Goal: Task Accomplishment & Management: Use online tool/utility

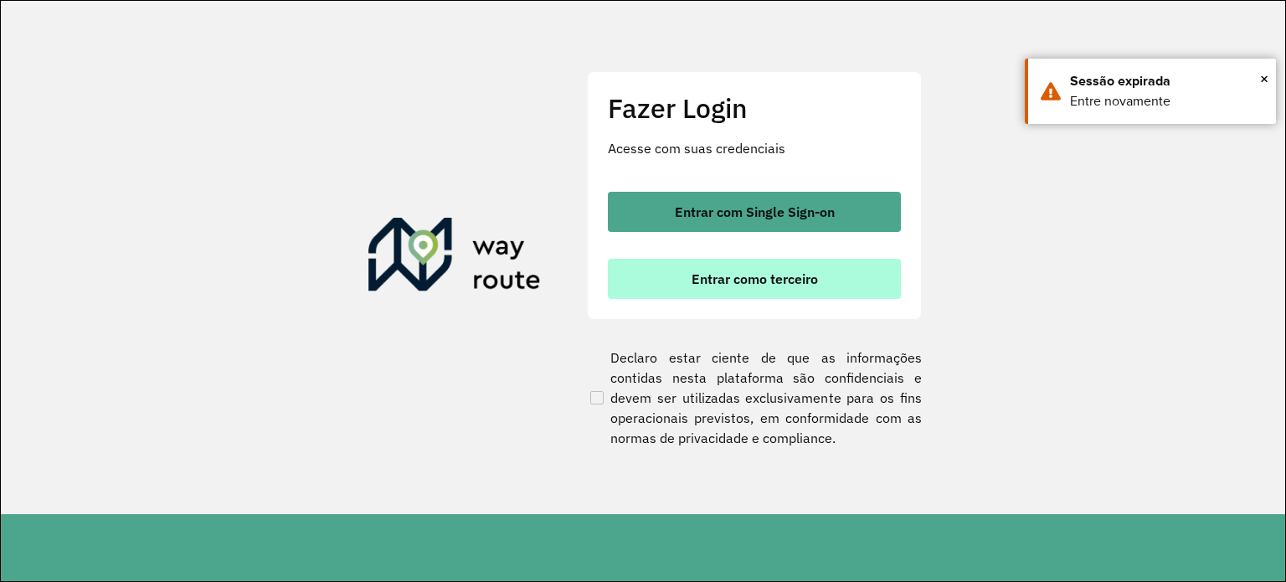
click at [768, 286] on span "Entrar como terceiro" at bounding box center [755, 278] width 126 height 13
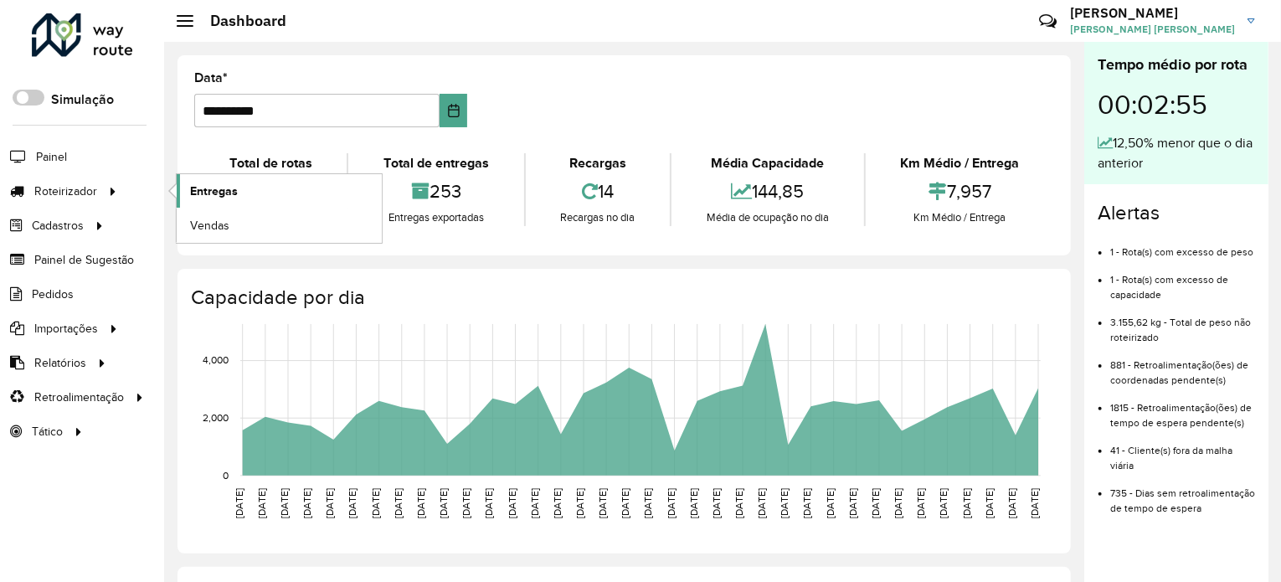
click at [274, 184] on link "Entregas" at bounding box center [279, 190] width 205 height 33
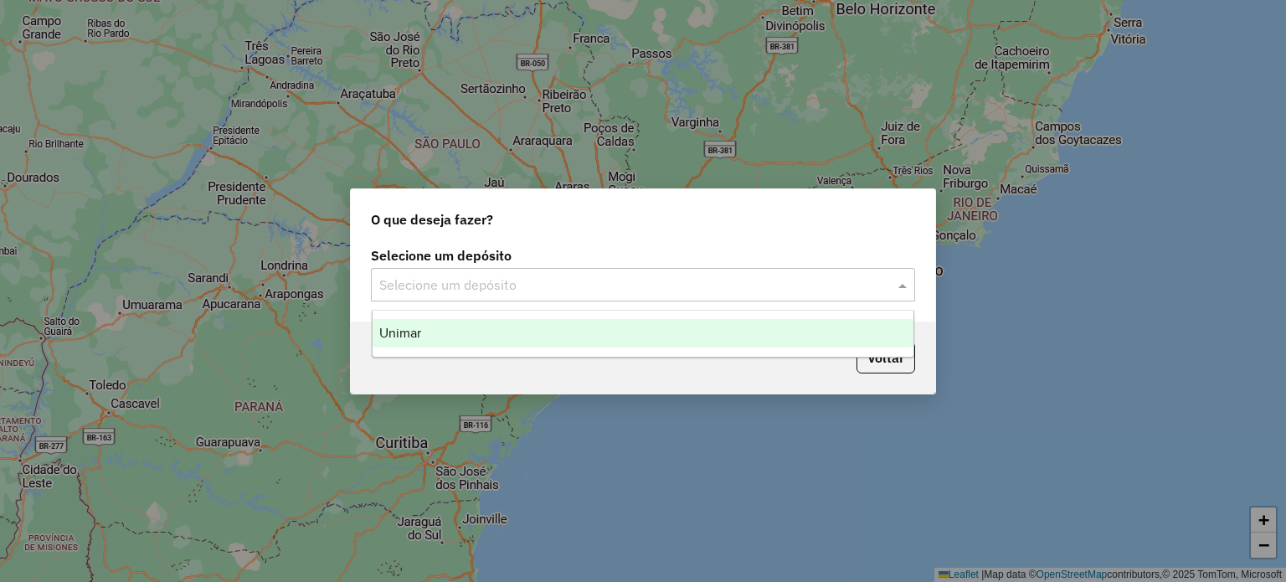
click at [770, 286] on input "text" at bounding box center [626, 285] width 494 height 20
click at [639, 335] on div "Unimar" at bounding box center [644, 333] width 542 height 28
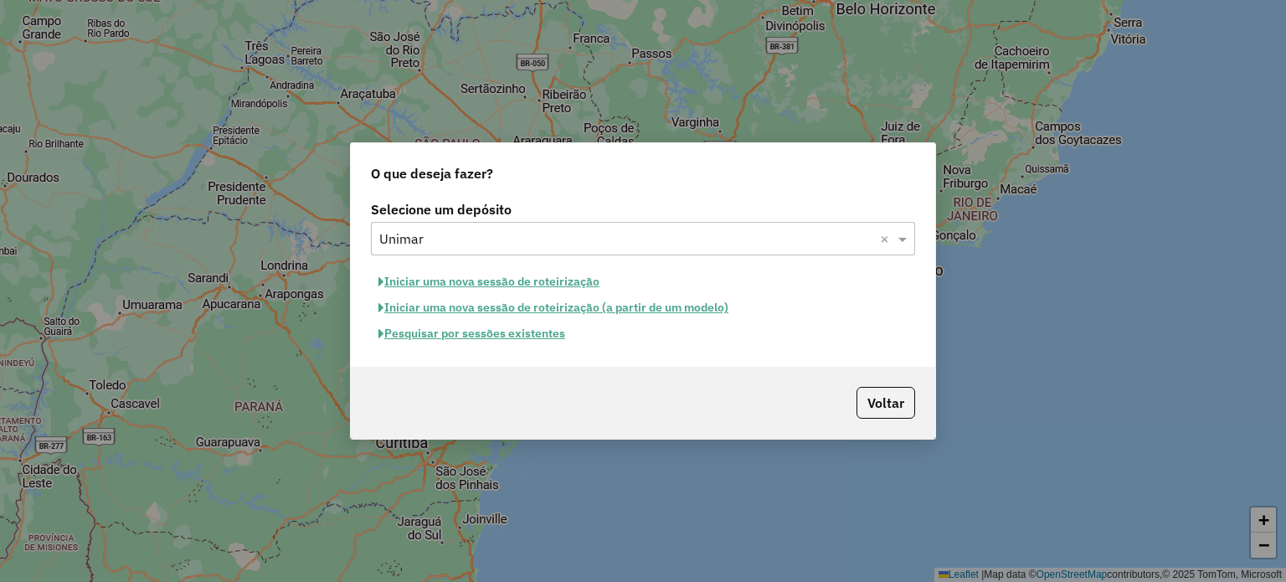
click at [437, 284] on button "Iniciar uma nova sessão de roteirização" at bounding box center [489, 282] width 236 height 26
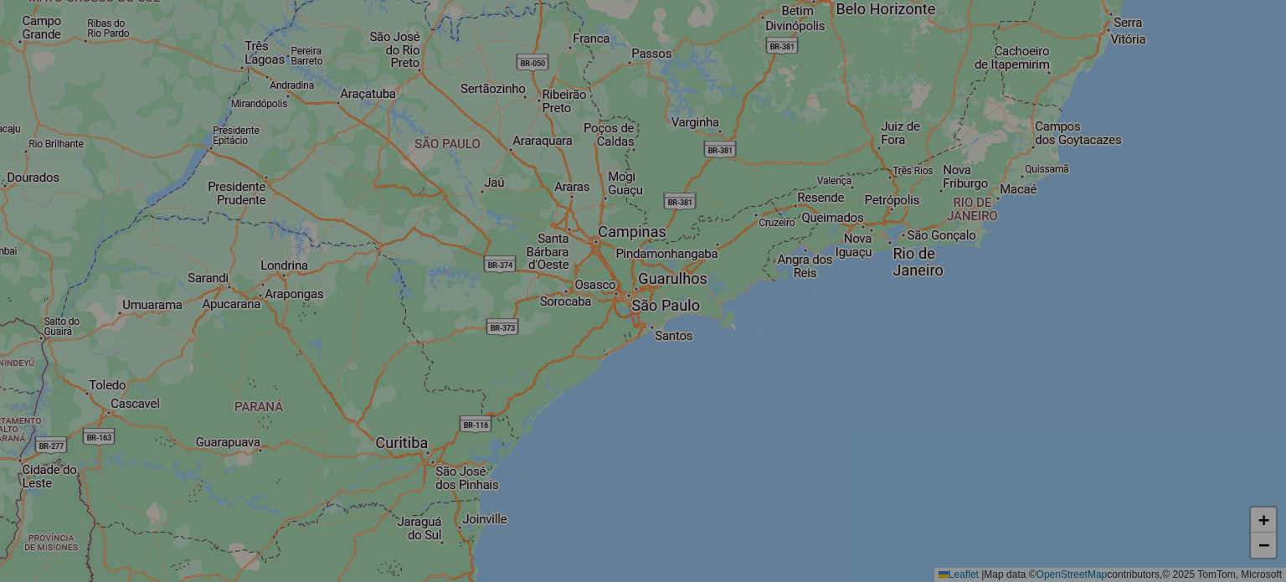
select select "*"
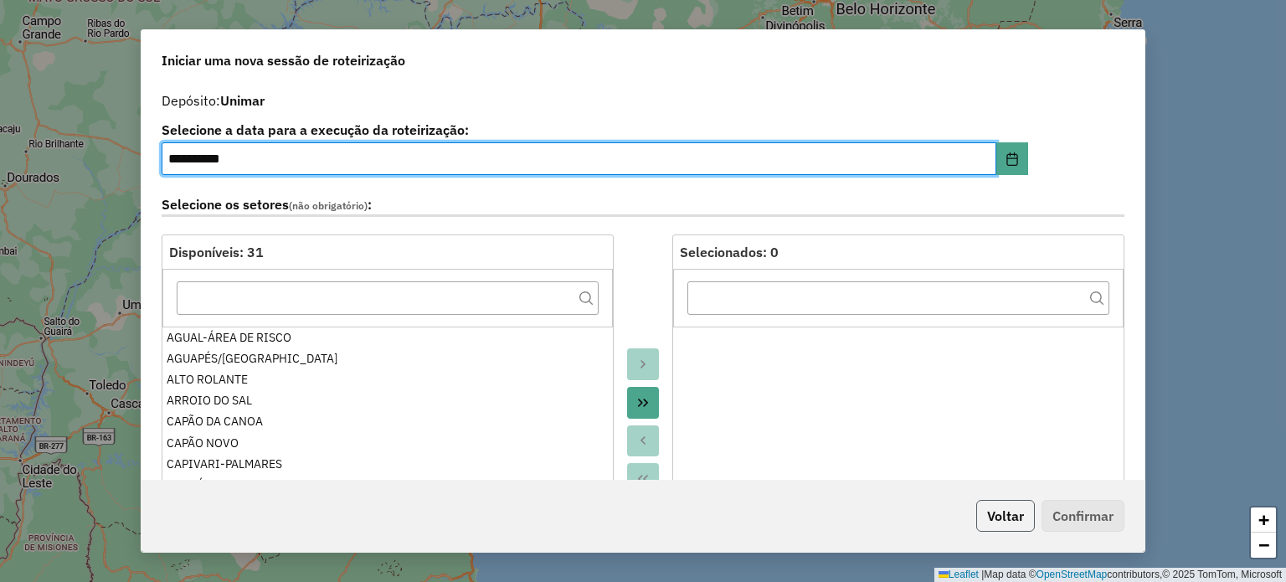
click at [1022, 516] on button "Voltar" at bounding box center [1005, 516] width 59 height 32
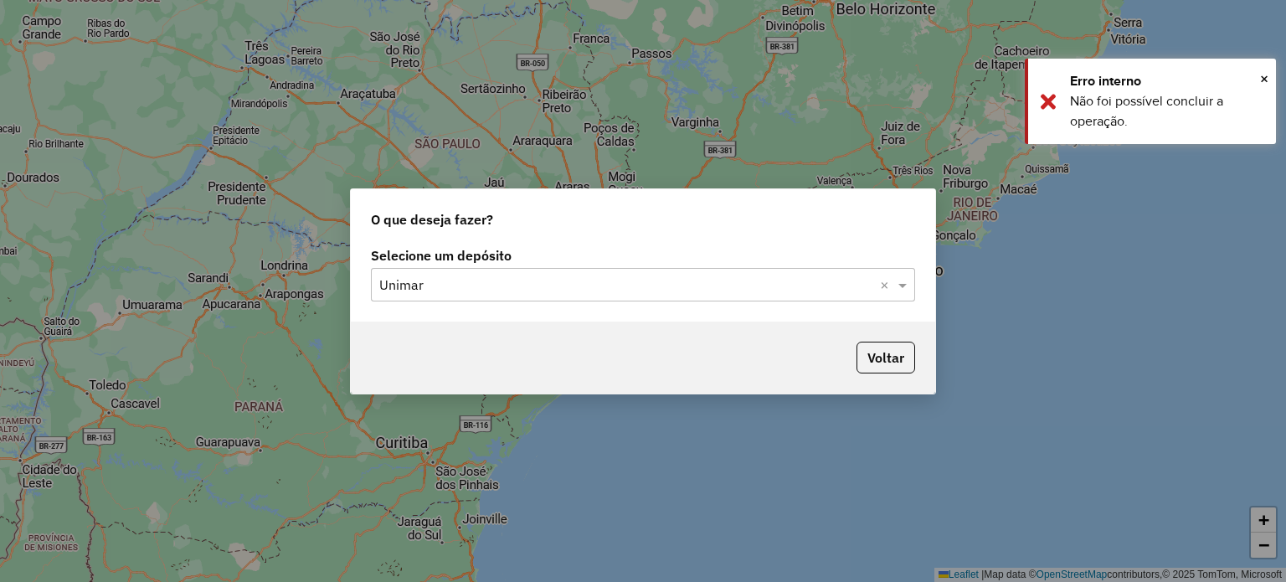
click at [422, 291] on input "text" at bounding box center [626, 285] width 494 height 20
drag, startPoint x: 935, startPoint y: 358, endPoint x: 923, endPoint y: 363, distance: 13.5
click at [930, 359] on div "O que deseja fazer? Selecione um depósito Selecione um depósito × Unimar × Volt…" at bounding box center [643, 291] width 586 height 206
click at [923, 363] on div "Voltar" at bounding box center [643, 358] width 584 height 72
click at [908, 359] on button "Voltar" at bounding box center [886, 358] width 59 height 32
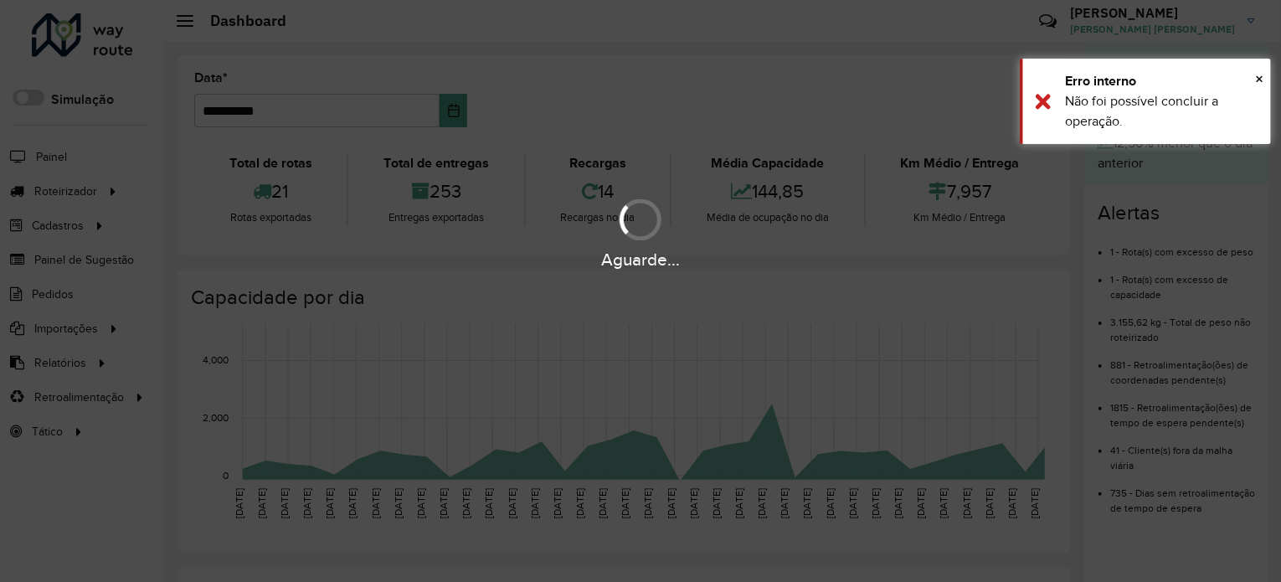
click at [94, 193] on div "Aguarde..." at bounding box center [640, 233] width 1281 height 80
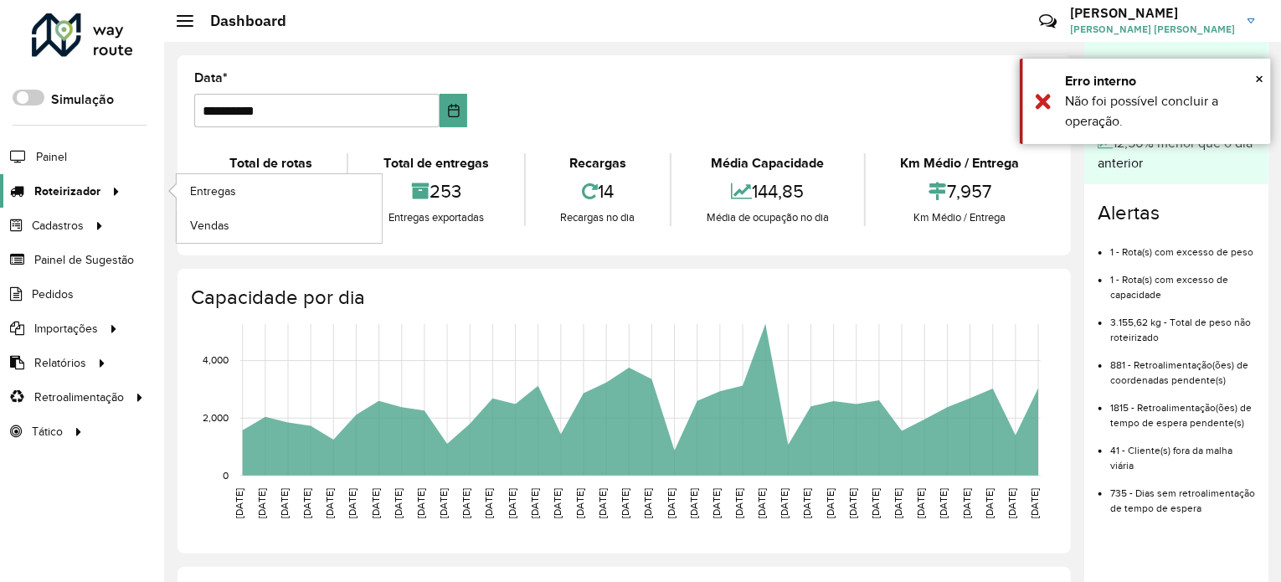
click at [94, 193] on span "Roteirizador" at bounding box center [67, 192] width 66 height 18
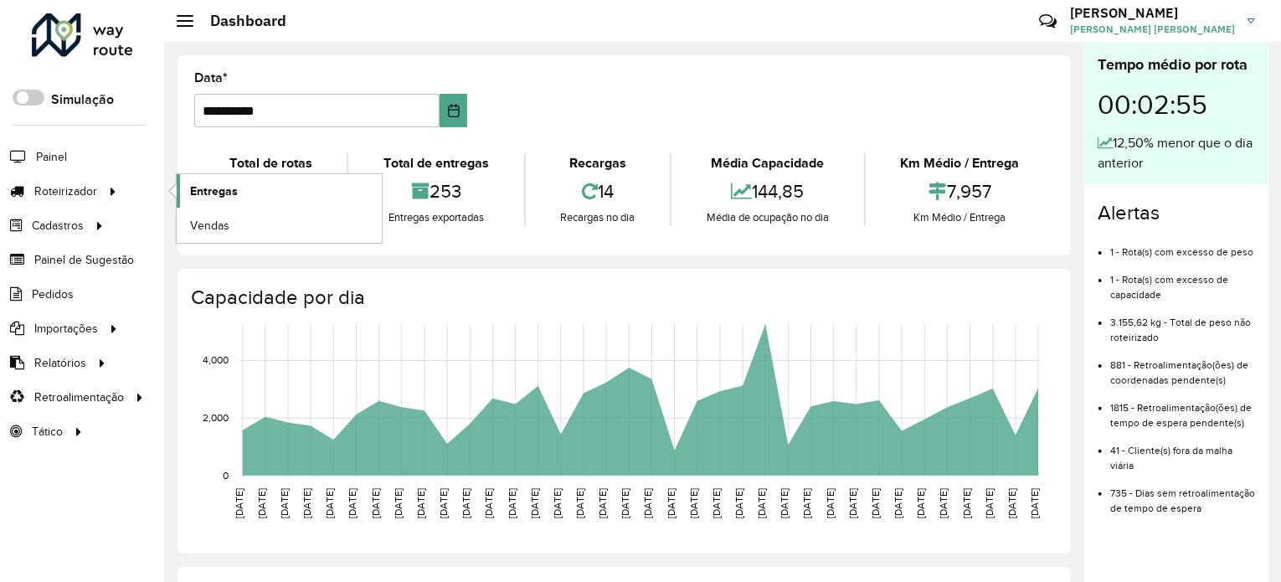
click at [178, 187] on link "Entregas" at bounding box center [279, 190] width 205 height 33
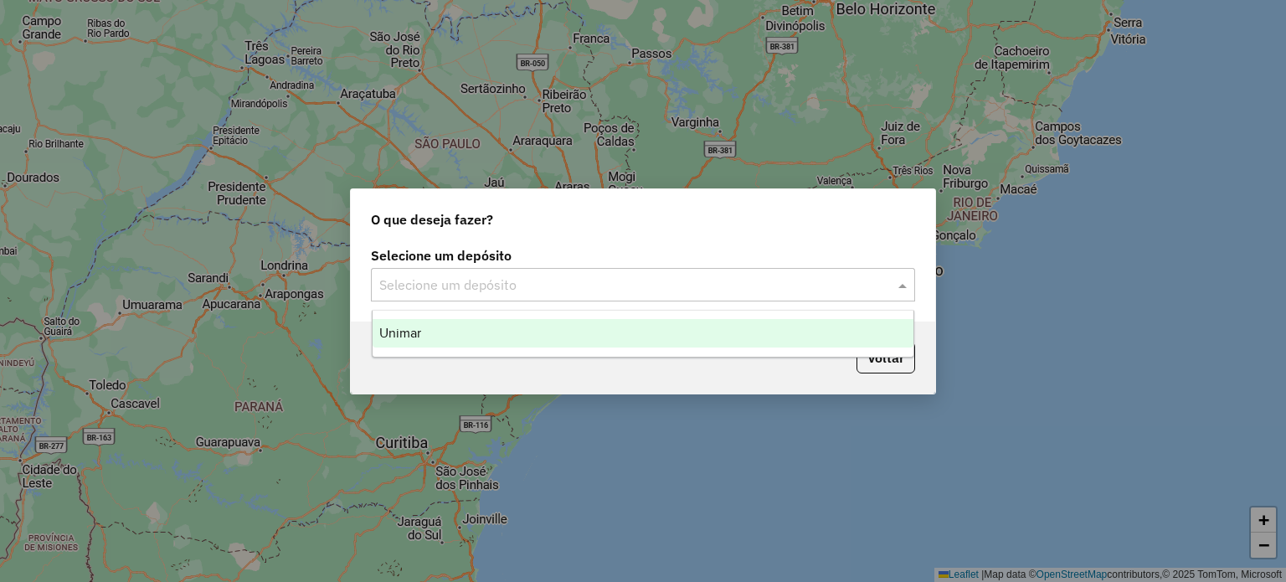
click at [432, 290] on input "text" at bounding box center [626, 285] width 494 height 20
click at [439, 331] on div "Unimar" at bounding box center [644, 333] width 542 height 28
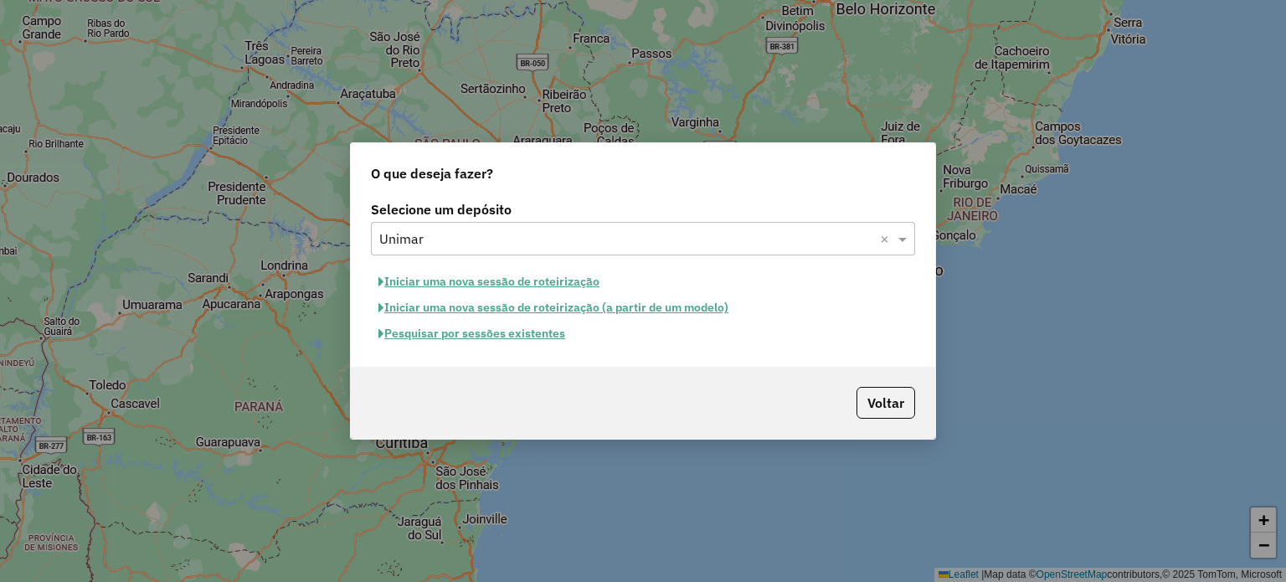
click at [439, 337] on button "Pesquisar por sessões existentes" at bounding box center [472, 334] width 202 height 26
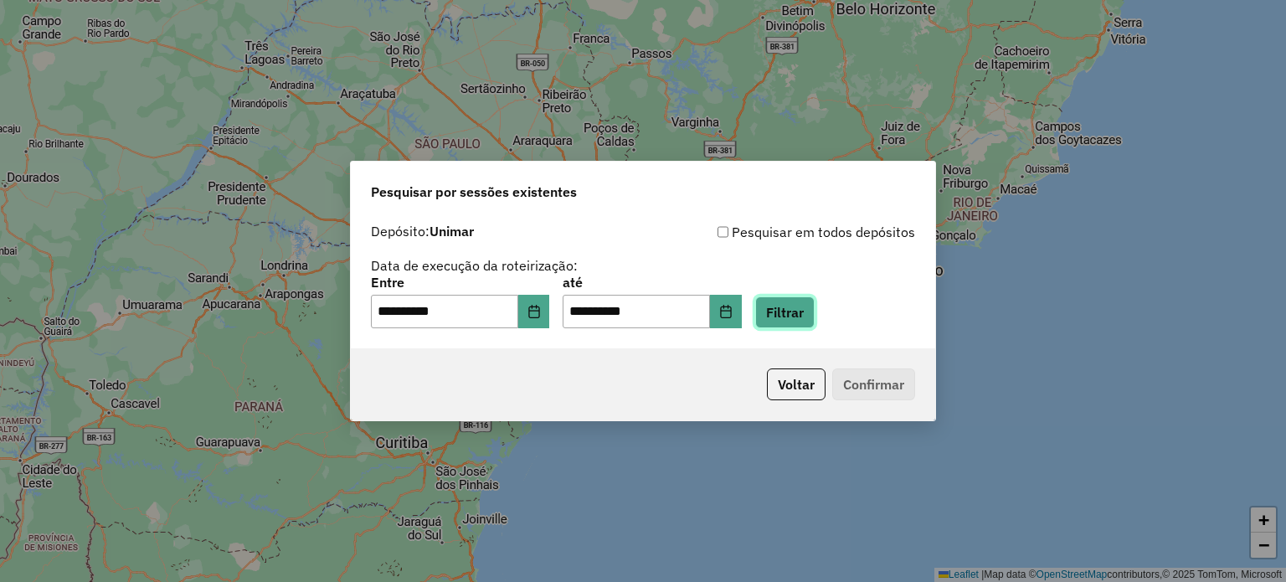
click at [815, 306] on button "Filtrar" at bounding box center [784, 312] width 59 height 32
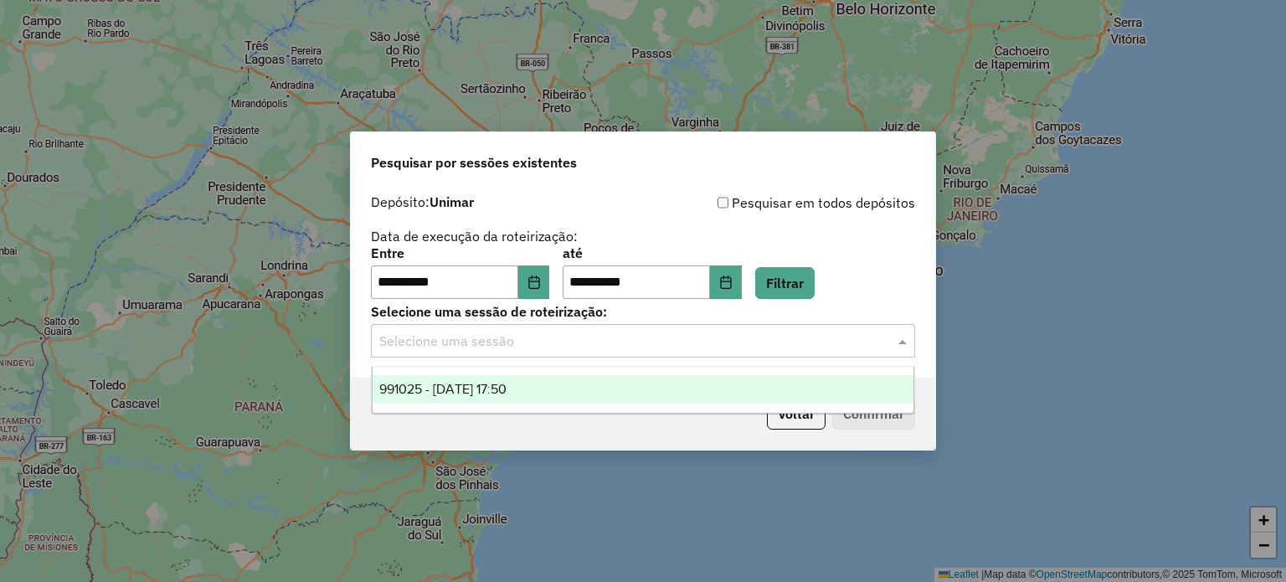
drag, startPoint x: 613, startPoint y: 326, endPoint x: 611, endPoint y: 336, distance: 10.2
click at [613, 327] on div "Selecione uma sessão" at bounding box center [643, 340] width 544 height 33
click at [592, 373] on ng-dropdown-panel "991025 - 19/08/2025 17:50" at bounding box center [643, 390] width 543 height 48
click at [832, 398] on div "991025 - 19/08/2025 17:50" at bounding box center [644, 389] width 542 height 28
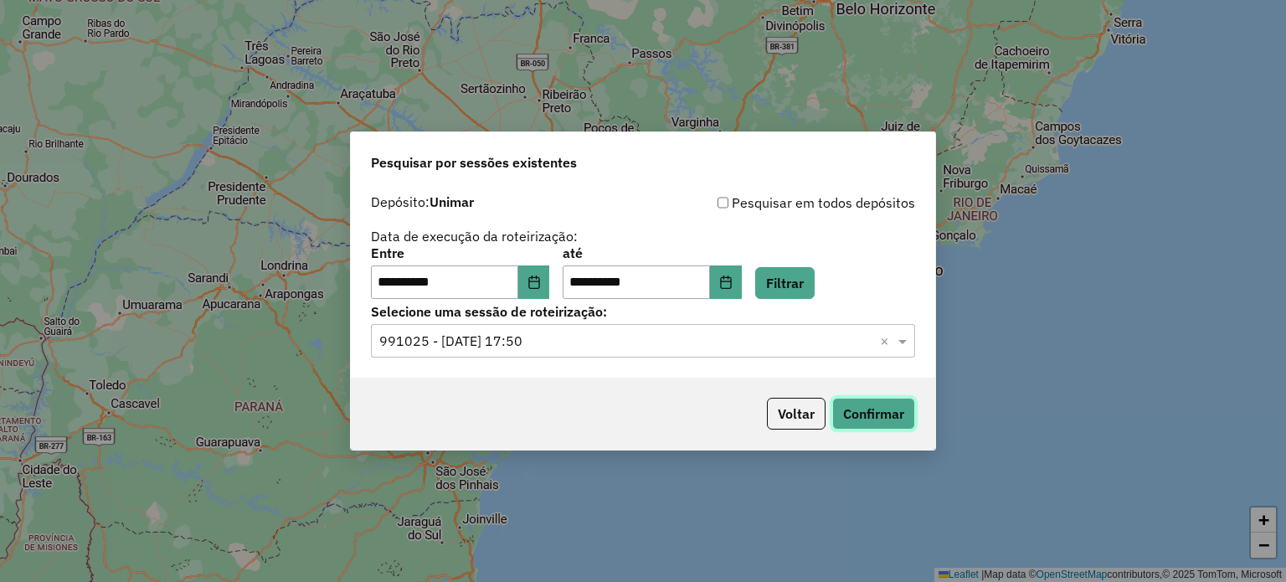
click at [878, 410] on button "Confirmar" at bounding box center [873, 414] width 83 height 32
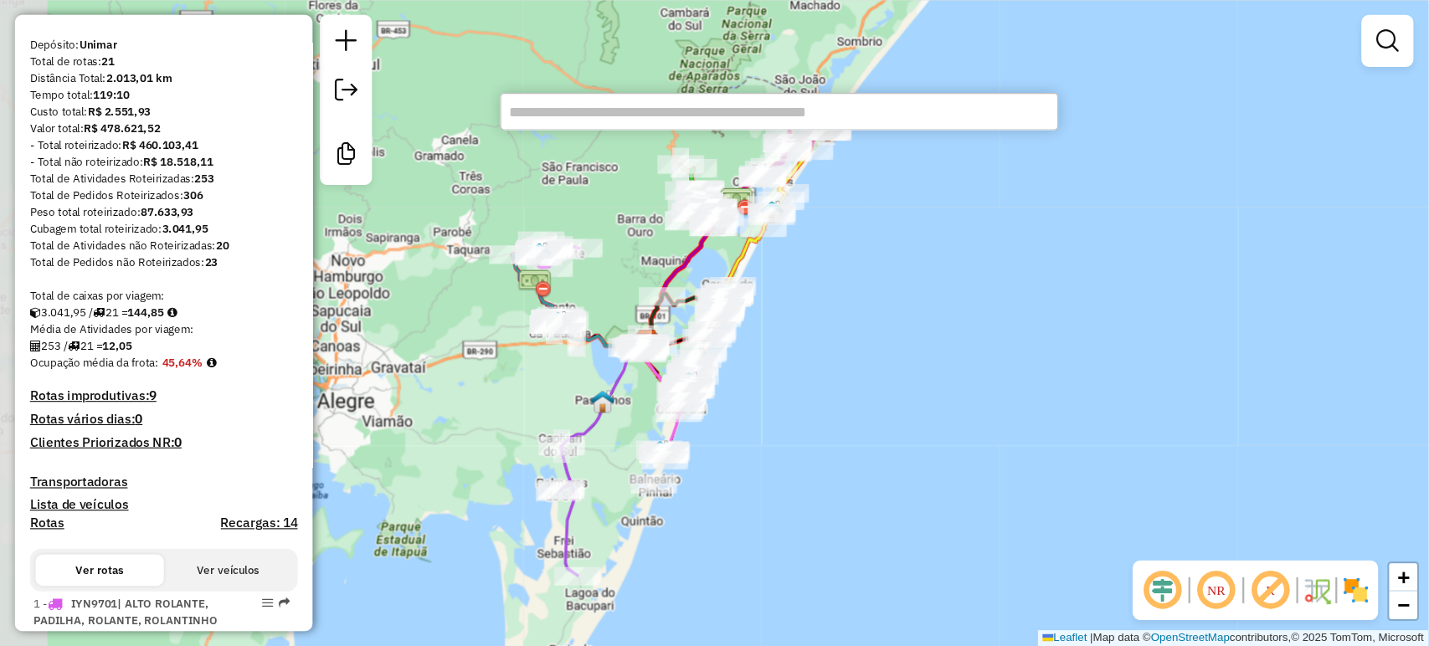
scroll to position [167, 0]
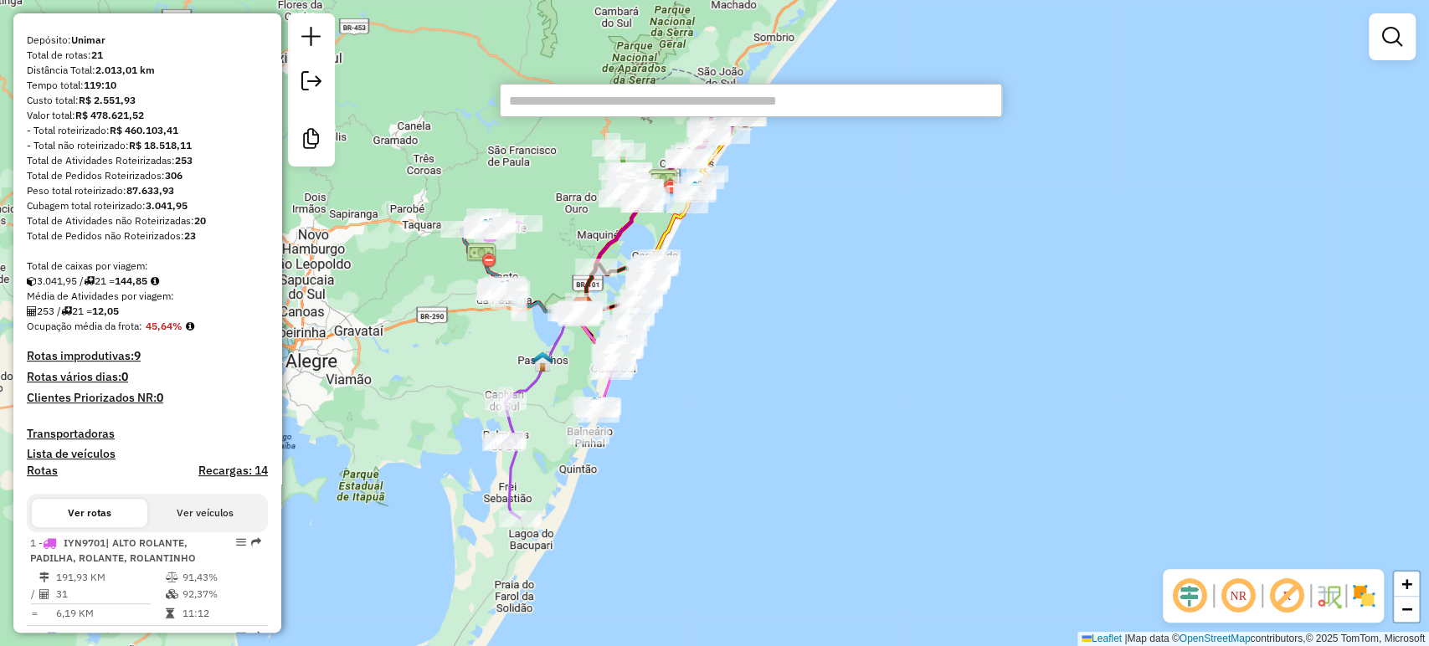
click at [801, 281] on div "Janela de atendimento Grade de atendimento Capacidade Transportadoras Veículos …" at bounding box center [714, 323] width 1429 height 646
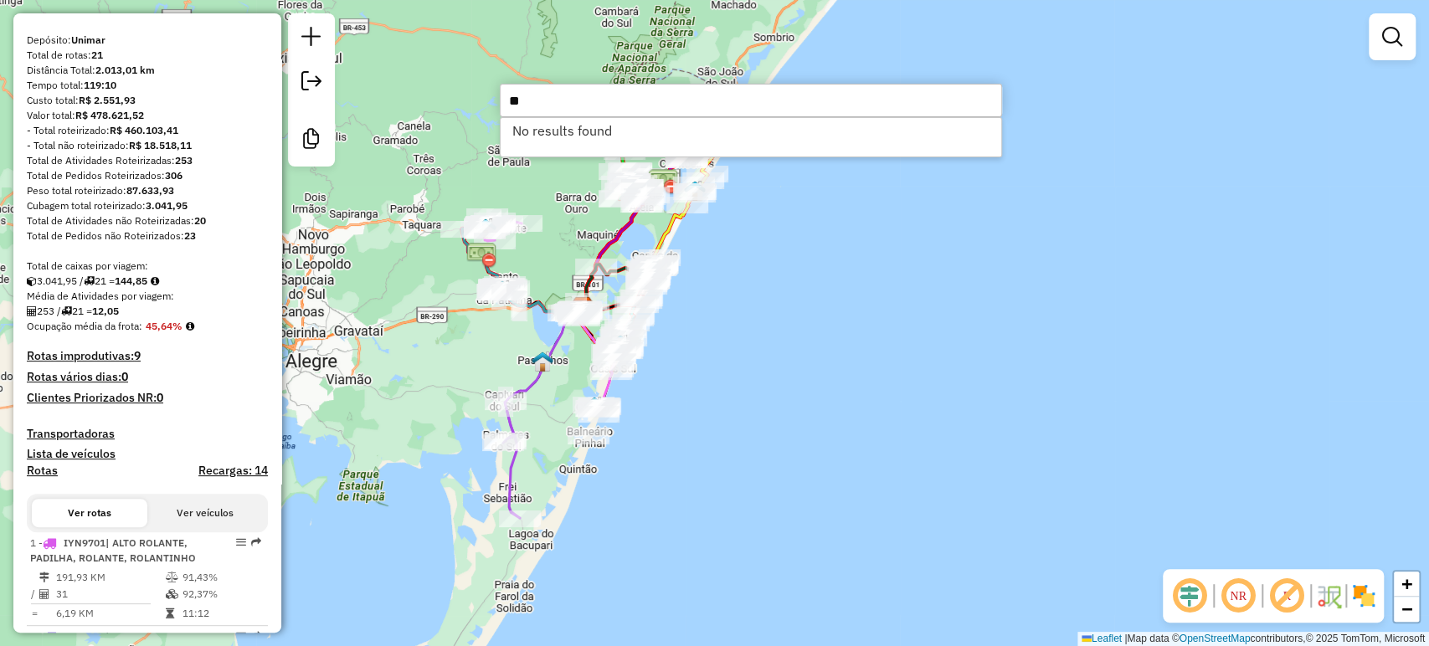
type input "*"
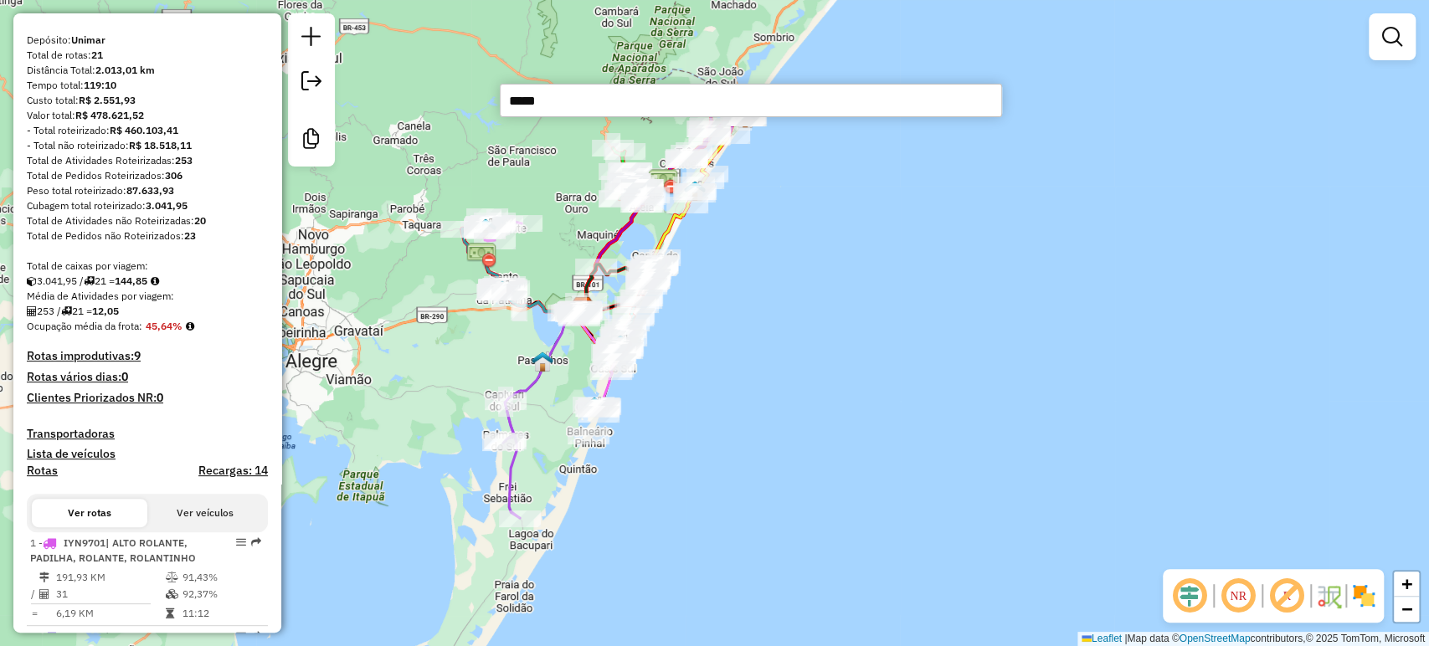
type input "*****"
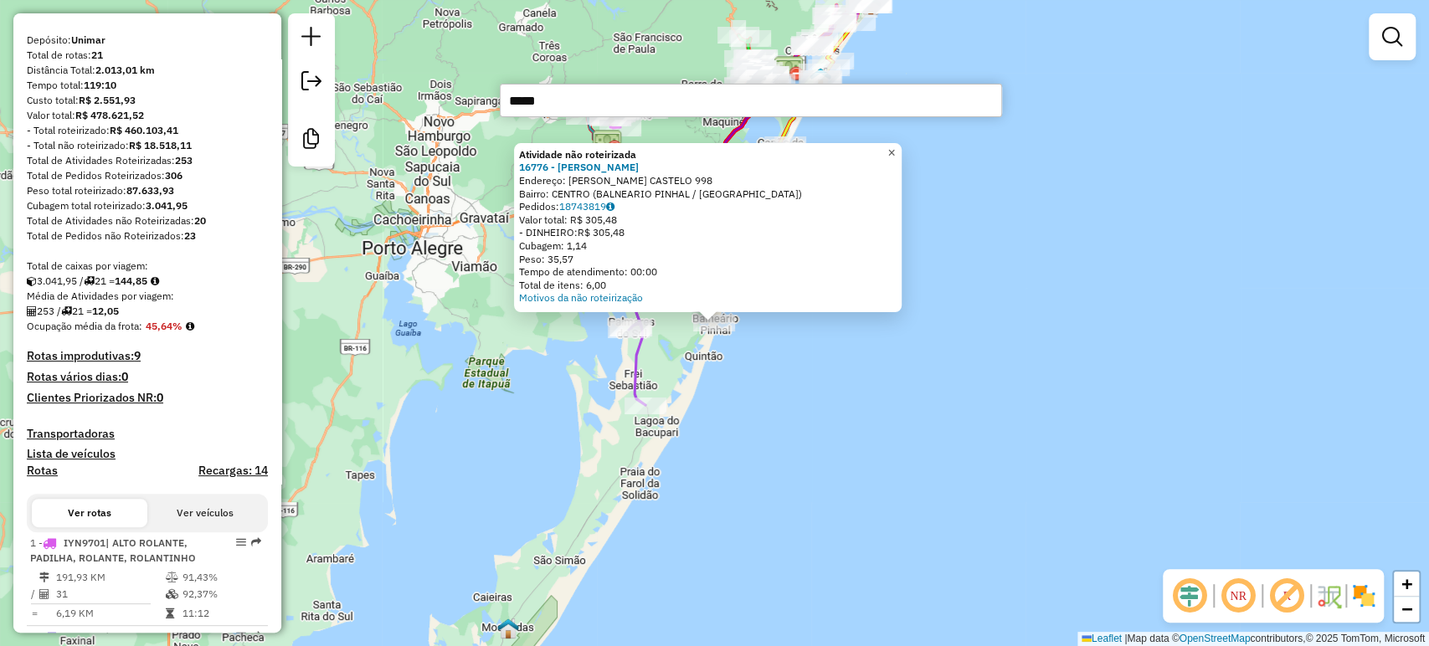
click at [902, 145] on link "×" at bounding box center [892, 153] width 20 height 20
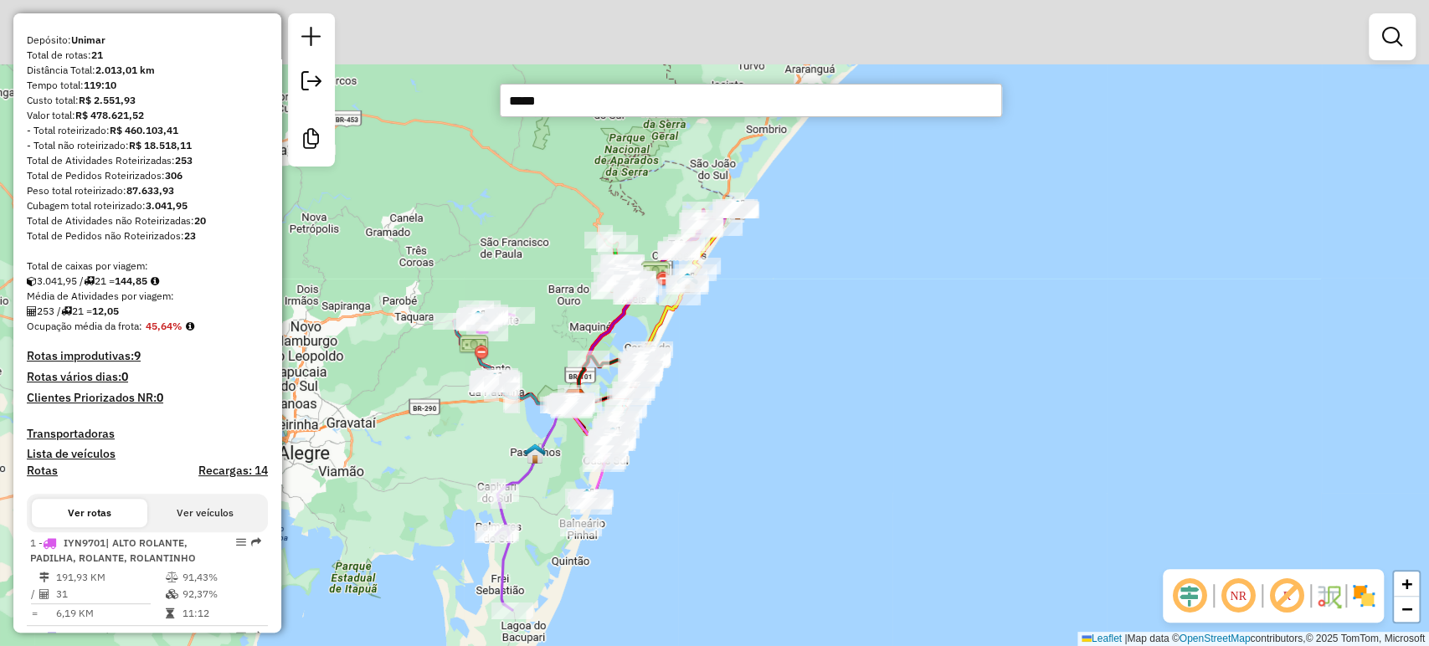
drag, startPoint x: 964, startPoint y: 245, endPoint x: 831, endPoint y: 440, distance: 236.2
click at [831, 450] on div "Janela de atendimento Grade de atendimento Capacidade Transportadoras Veículos …" at bounding box center [714, 323] width 1429 height 646
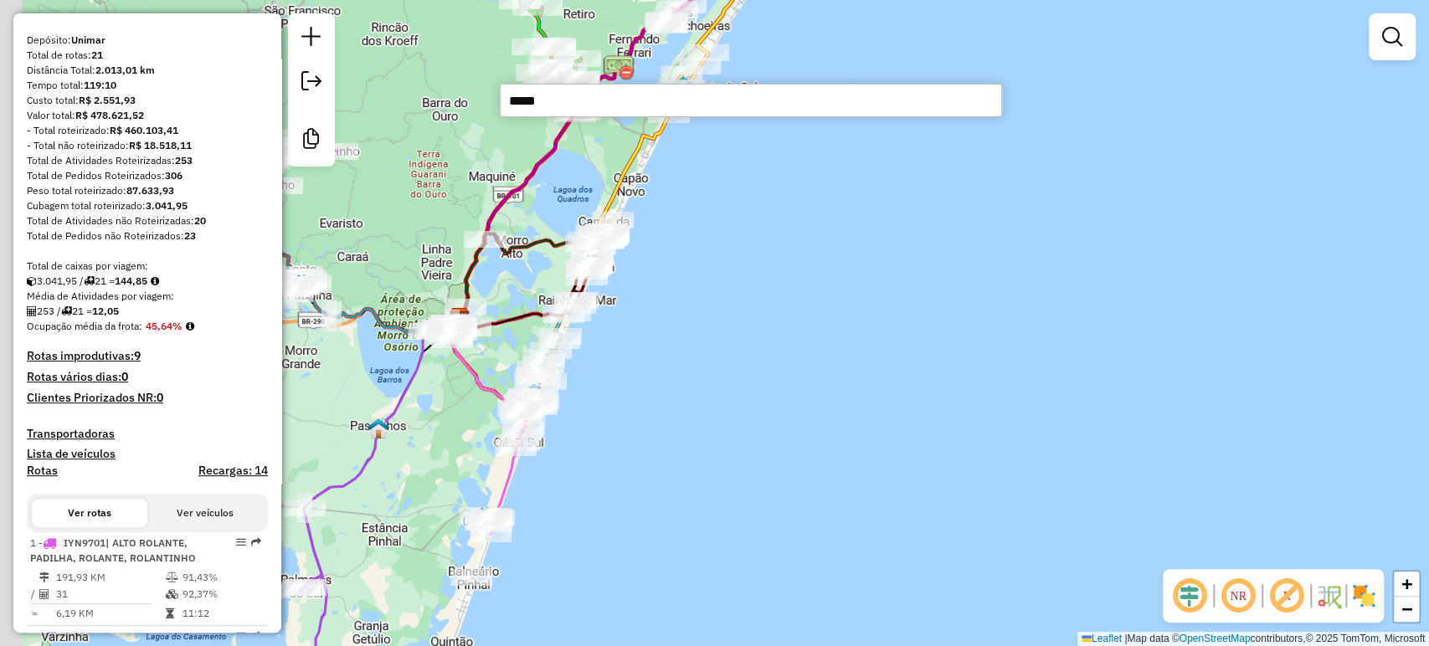
drag, startPoint x: 773, startPoint y: 430, endPoint x: 938, endPoint y: 358, distance: 180.0
click at [946, 356] on div "Janela de atendimento Grade de atendimento Capacidade Transportadoras Veículos …" at bounding box center [714, 323] width 1429 height 646
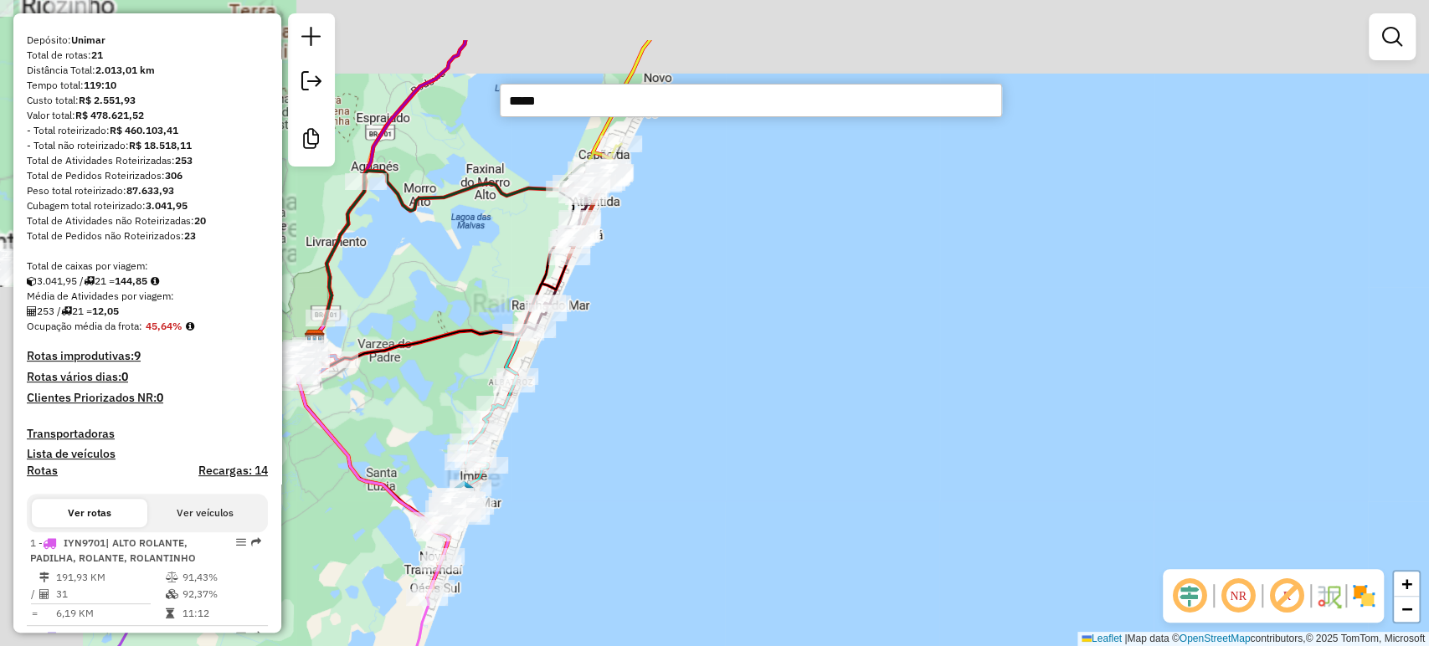
drag, startPoint x: 744, startPoint y: 383, endPoint x: 835, endPoint y: 429, distance: 102.2
click at [857, 472] on div "Janela de atendimento Grade de atendimento Capacidade Transportadoras Veículos …" at bounding box center [714, 323] width 1429 height 646
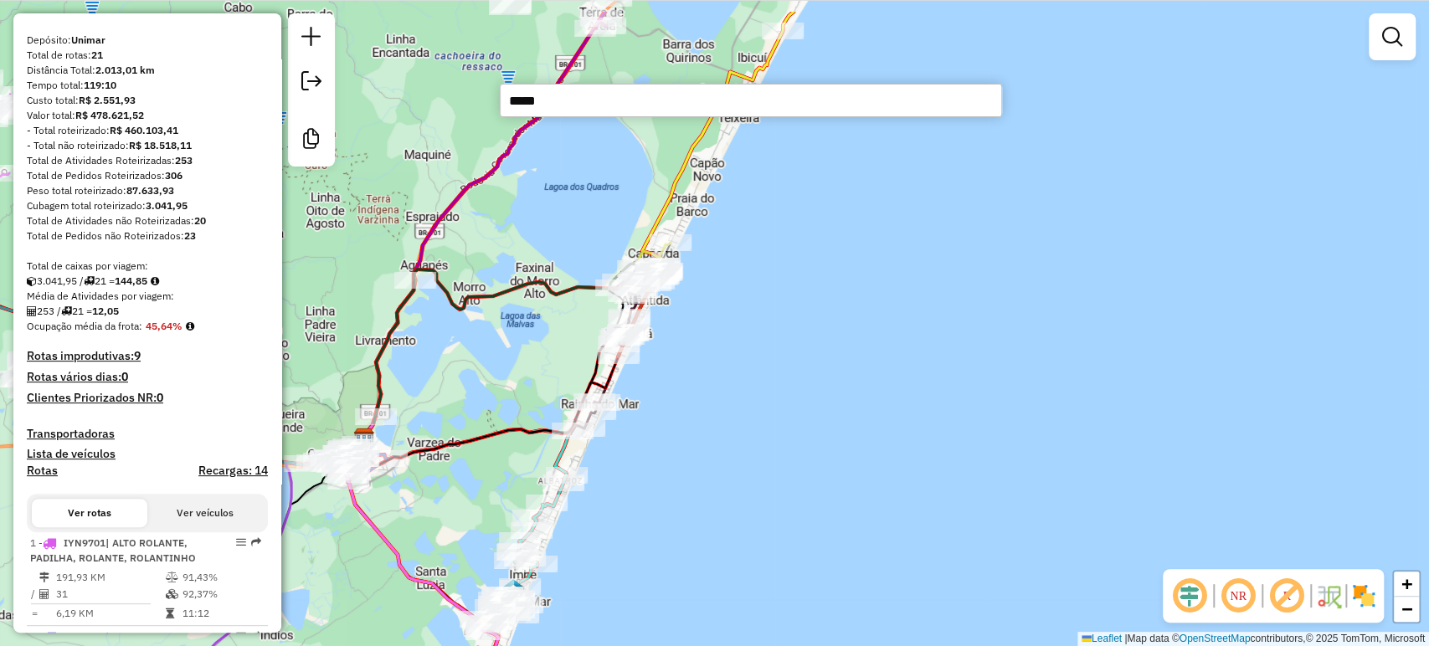
drag, startPoint x: 854, startPoint y: 348, endPoint x: 872, endPoint y: 399, distance: 54.0
click at [872, 399] on div "Janela de atendimento Grade de atendimento Capacidade Transportadoras Veículos …" at bounding box center [714, 323] width 1429 height 646
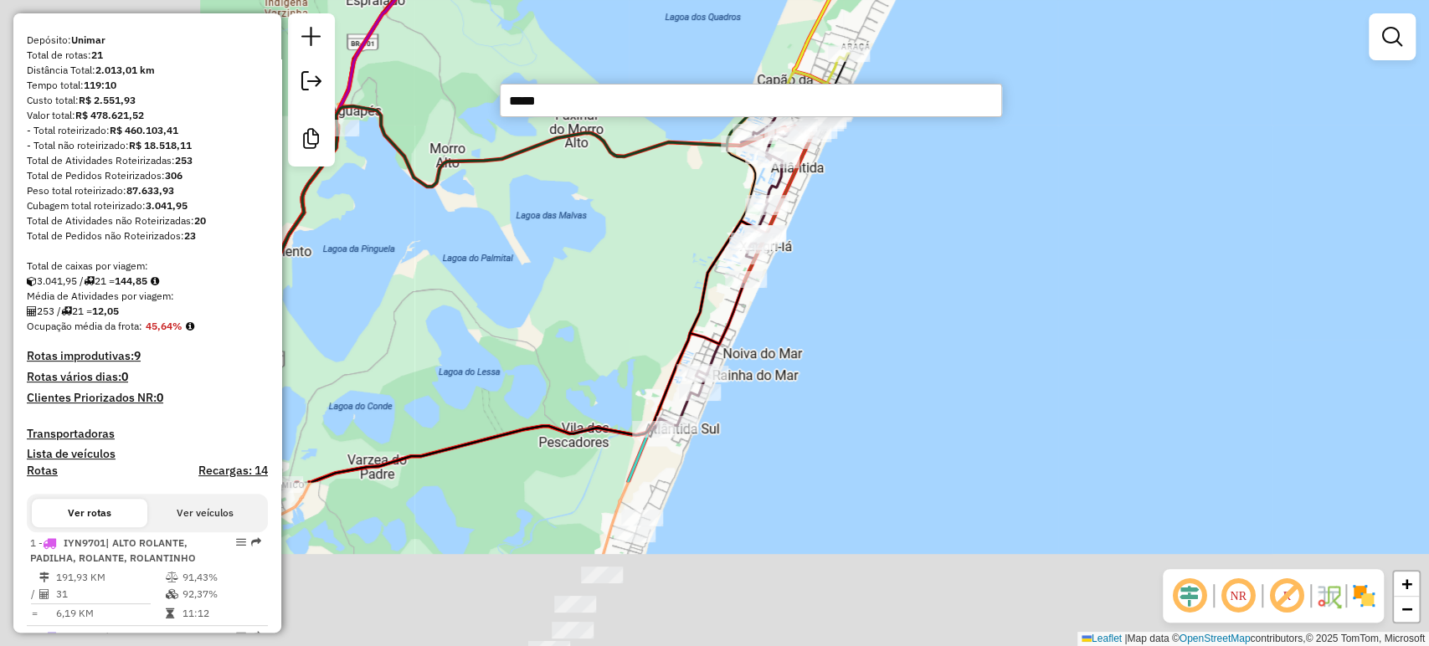
drag, startPoint x: 729, startPoint y: 300, endPoint x: 1039, endPoint y: 70, distance: 385.5
click at [1039, 70] on div "Janela de atendimento Grade de atendimento Capacidade Transportadoras Veículos …" at bounding box center [714, 323] width 1429 height 646
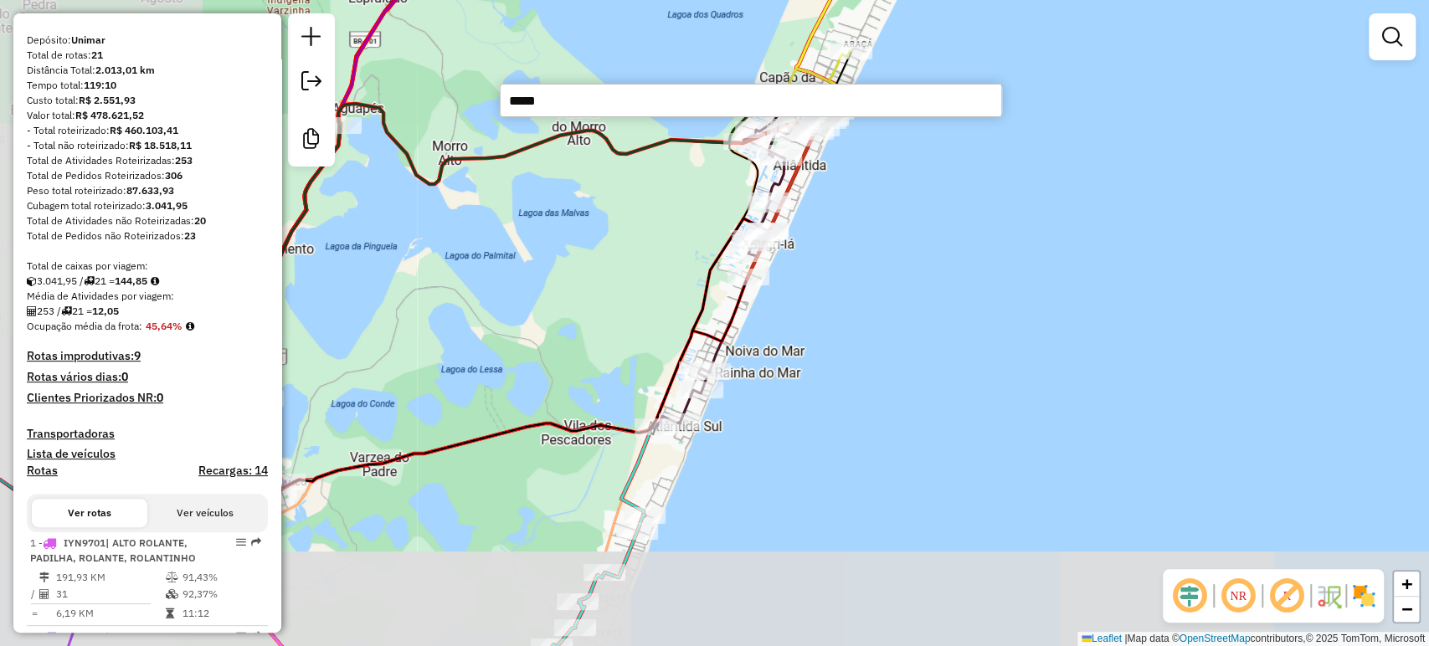
drag, startPoint x: 972, startPoint y: 306, endPoint x: 1022, endPoint y: 130, distance: 183.7
click at [1022, 128] on div "Janela de atendimento Grade de atendimento Capacidade Transportadoras Veículos …" at bounding box center [714, 323] width 1429 height 646
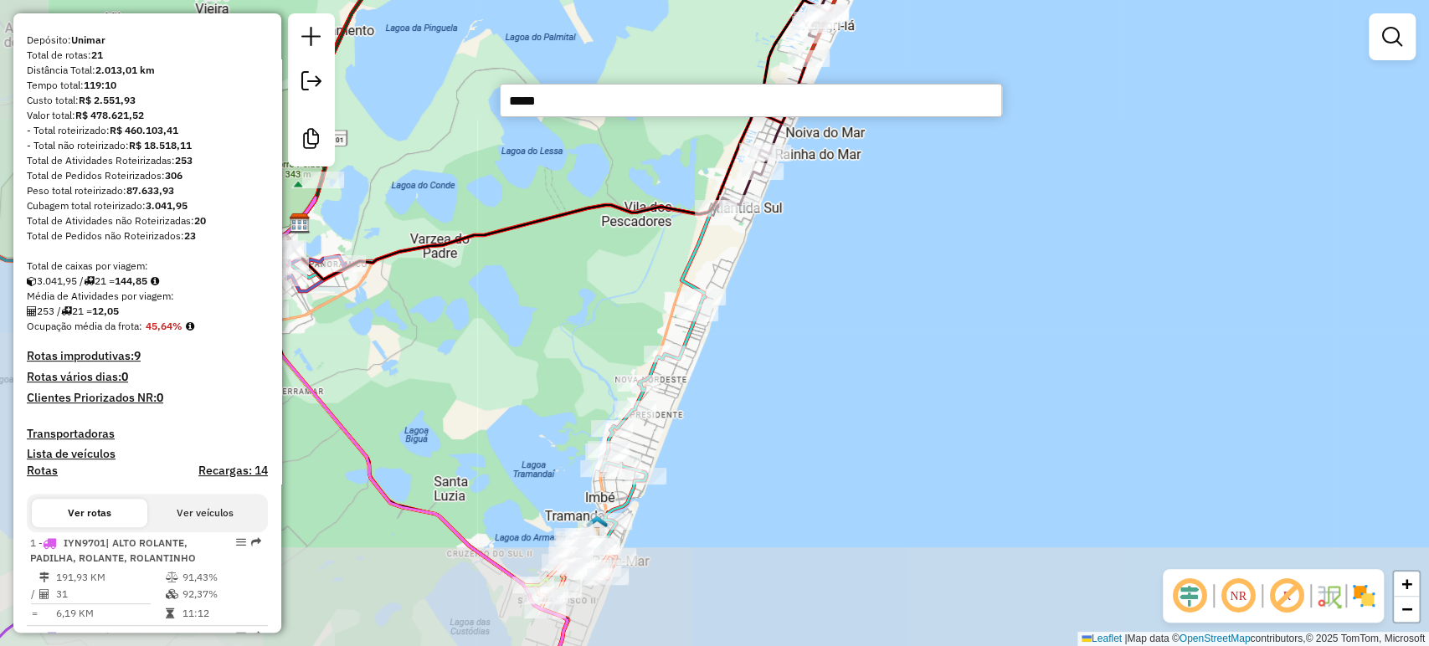
drag, startPoint x: 919, startPoint y: 338, endPoint x: 946, endPoint y: 235, distance: 106.4
click at [955, 192] on div "Janela de atendimento Grade de atendimento Capacidade Transportadoras Veículos …" at bounding box center [714, 323] width 1429 height 646
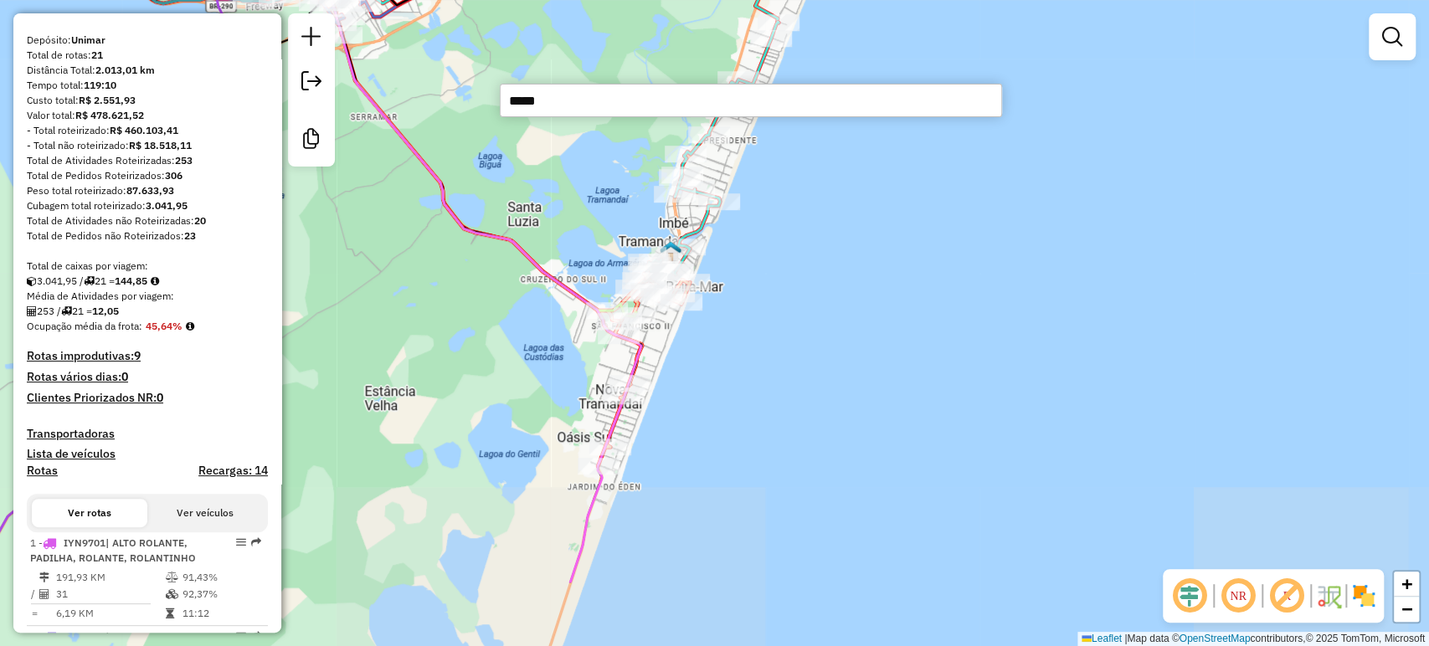
drag, startPoint x: 924, startPoint y: 211, endPoint x: 918, endPoint y: 221, distance: 12.1
click at [937, 189] on div "Janela de atendimento Grade de atendimento Capacidade Transportadoras Veículos …" at bounding box center [714, 323] width 1429 height 646
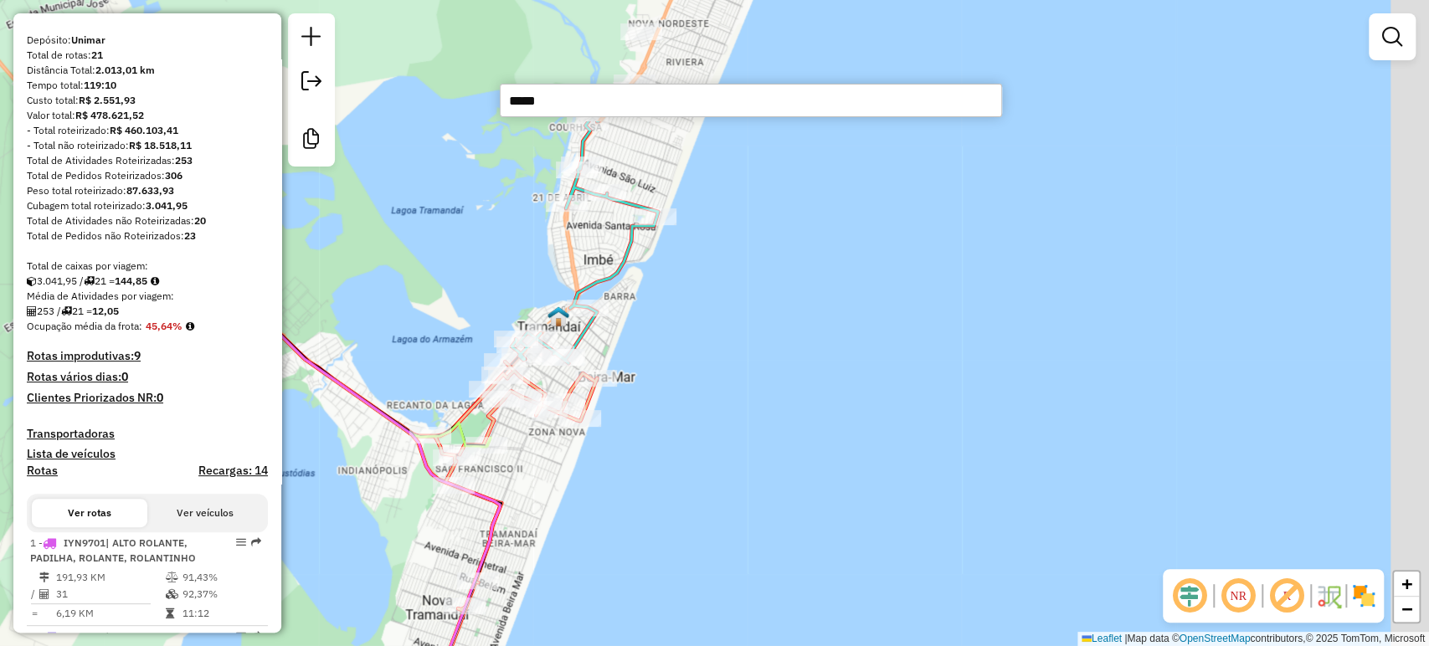
drag, startPoint x: 763, startPoint y: 327, endPoint x: 718, endPoint y: 512, distance: 191.1
click at [718, 512] on div "Janela de atendimento Grade de atendimento Capacidade Transportadoras Veículos …" at bounding box center [714, 323] width 1429 height 646
drag, startPoint x: 792, startPoint y: 315, endPoint x: 908, endPoint y: 135, distance: 213.9
click at [905, 137] on div "Janela de atendimento Grade de atendimento Capacidade Transportadoras Veículos …" at bounding box center [714, 323] width 1429 height 646
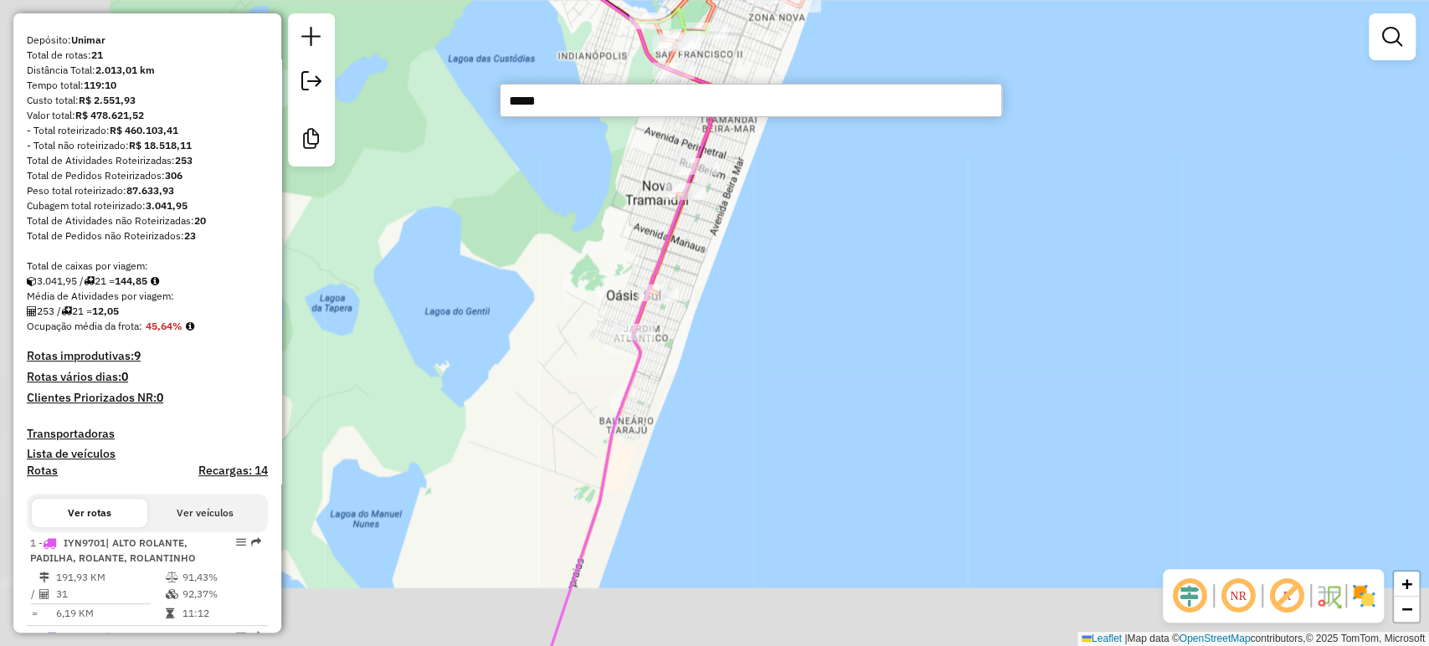
drag, startPoint x: 805, startPoint y: 406, endPoint x: 886, endPoint y: 216, distance: 206.7
click at [925, 113] on hb-router-mapa "Informações da Sessão 991025 - [DATE] Criação: [DATE] 17:50 Desbloquear Sessão …" at bounding box center [714, 323] width 1429 height 646
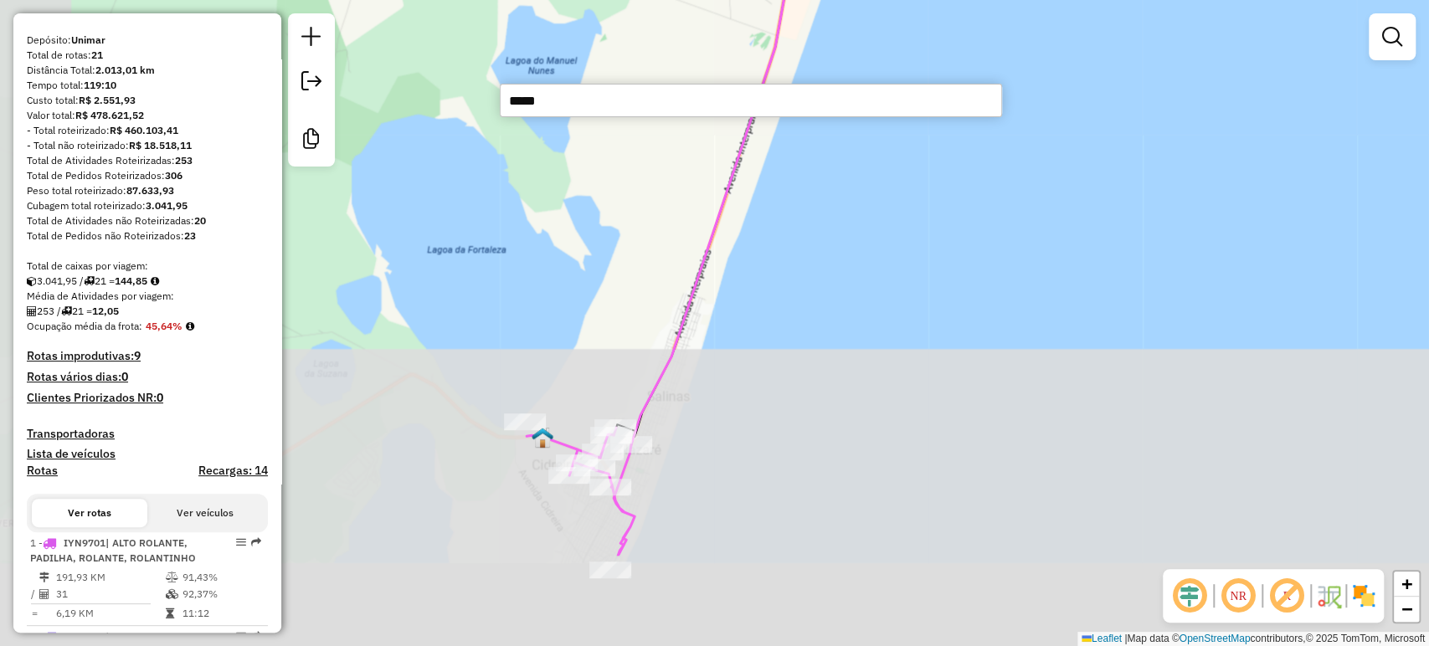
drag, startPoint x: 837, startPoint y: 320, endPoint x: 950, endPoint y: 79, distance: 266.0
click at [950, 79] on div "Janela de atendimento Grade de atendimento Capacidade Transportadoras Veículos …" at bounding box center [714, 323] width 1429 height 646
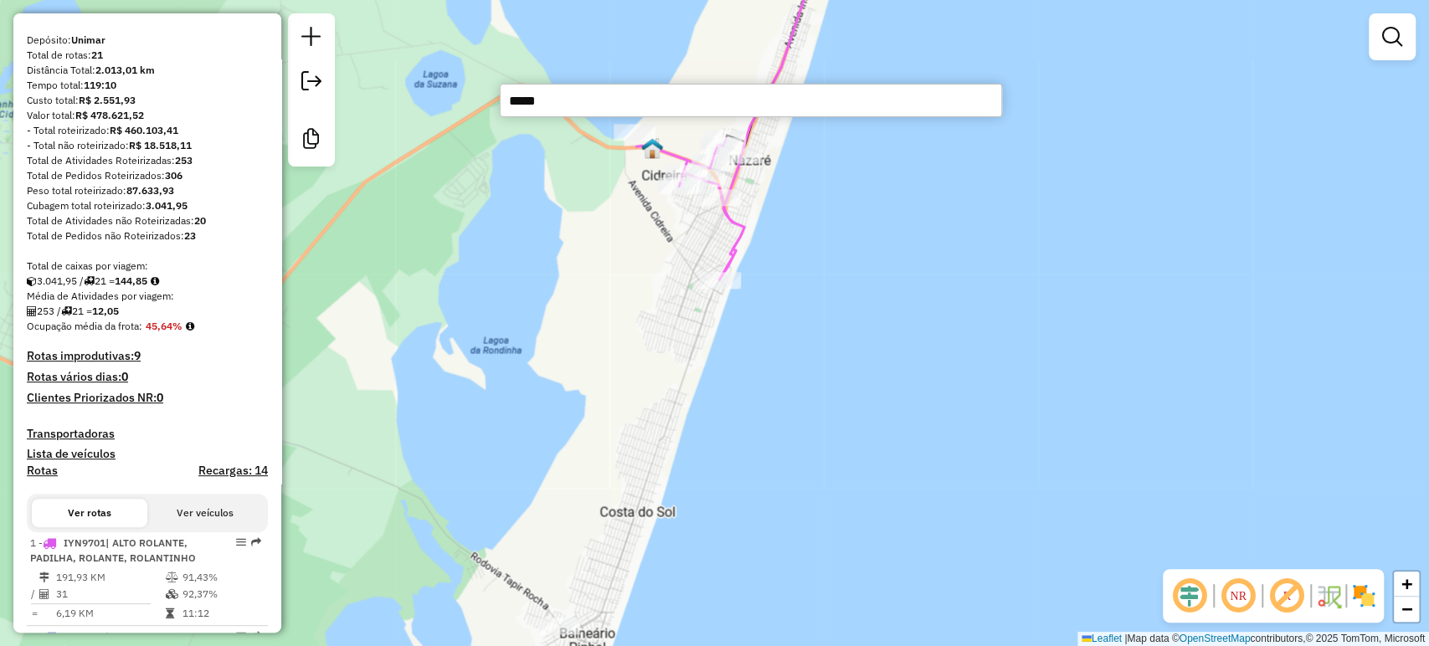
drag, startPoint x: 907, startPoint y: 222, endPoint x: 967, endPoint y: 7, distance: 223.5
click at [960, 25] on div "Janela de atendimento Grade de atendimento Capacidade Transportadoras Veículos …" at bounding box center [714, 323] width 1429 height 646
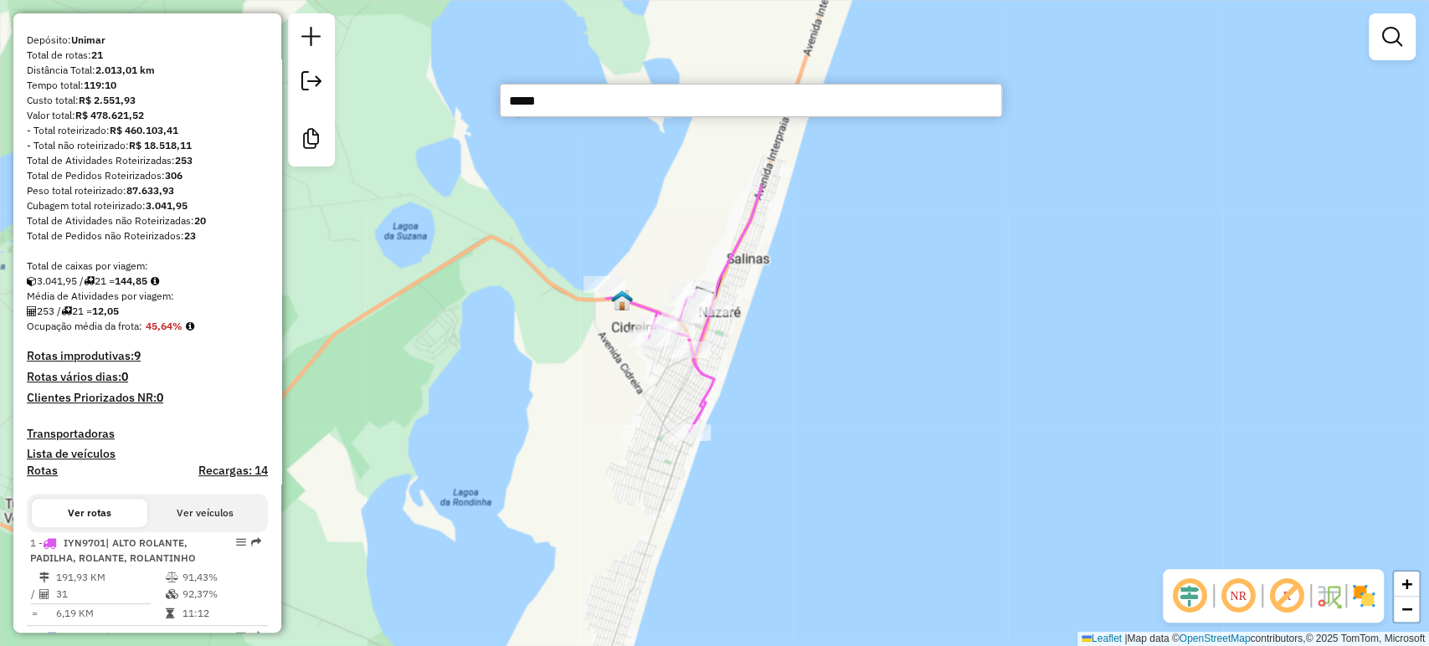
drag, startPoint x: 918, startPoint y: 281, endPoint x: 847, endPoint y: 553, distance: 281.9
click at [847, 553] on div "Janela de atendimento Grade de atendimento Capacidade Transportadoras Veículos …" at bounding box center [714, 323] width 1429 height 646
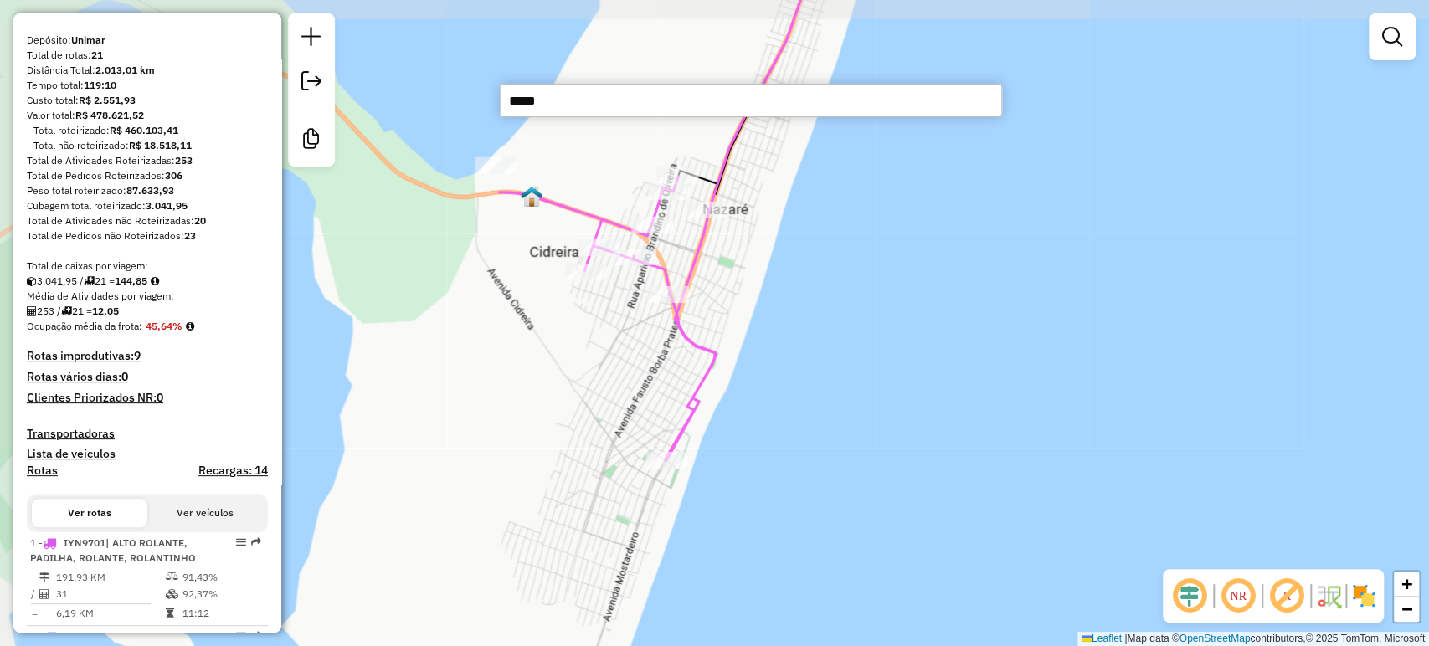
drag, startPoint x: 855, startPoint y: 445, endPoint x: 1002, endPoint y: 503, distance: 158.6
click at [1002, 504] on div "Janela de atendimento Grade de atendimento Capacidade Transportadoras Veículos …" at bounding box center [714, 323] width 1429 height 646
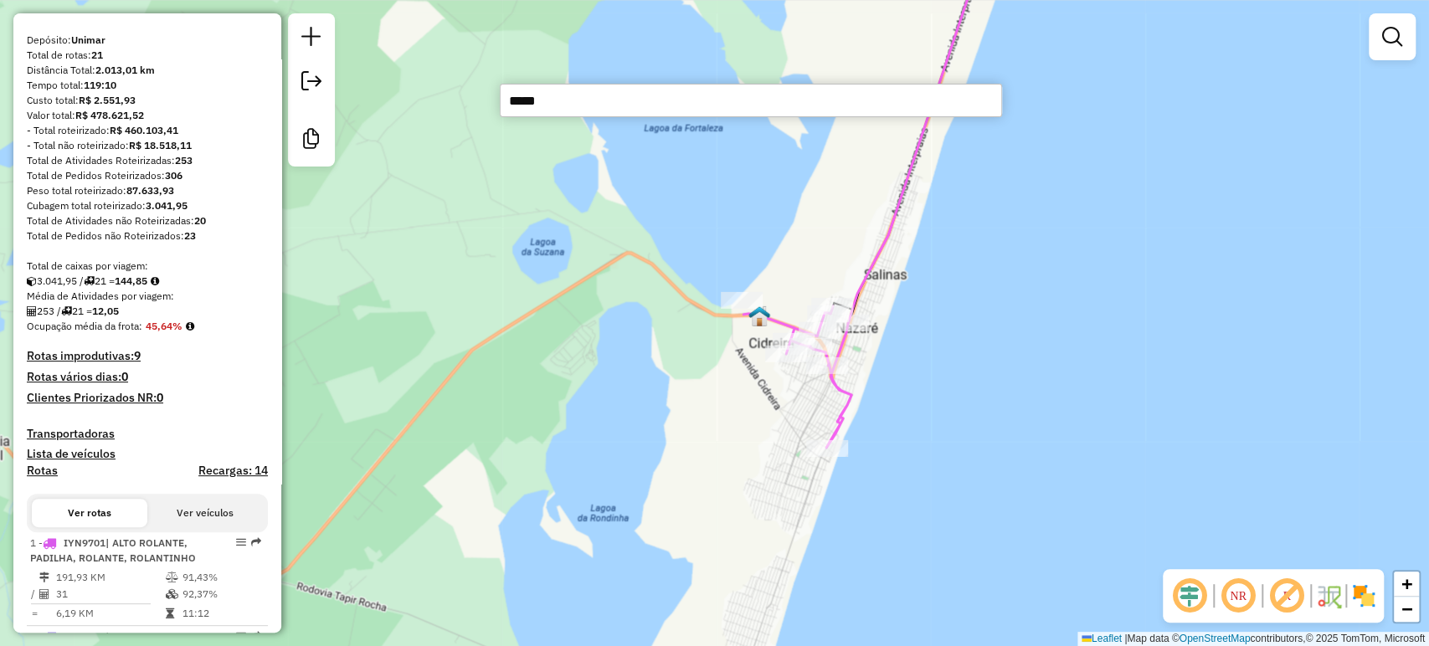
drag, startPoint x: 954, startPoint y: 442, endPoint x: 939, endPoint y: 420, distance: 26.5
click at [939, 420] on div "Janela de atendimento Grade de atendimento Capacidade Transportadoras Veículos …" at bounding box center [714, 323] width 1429 height 646
